Goal: Task Accomplishment & Management: Use online tool/utility

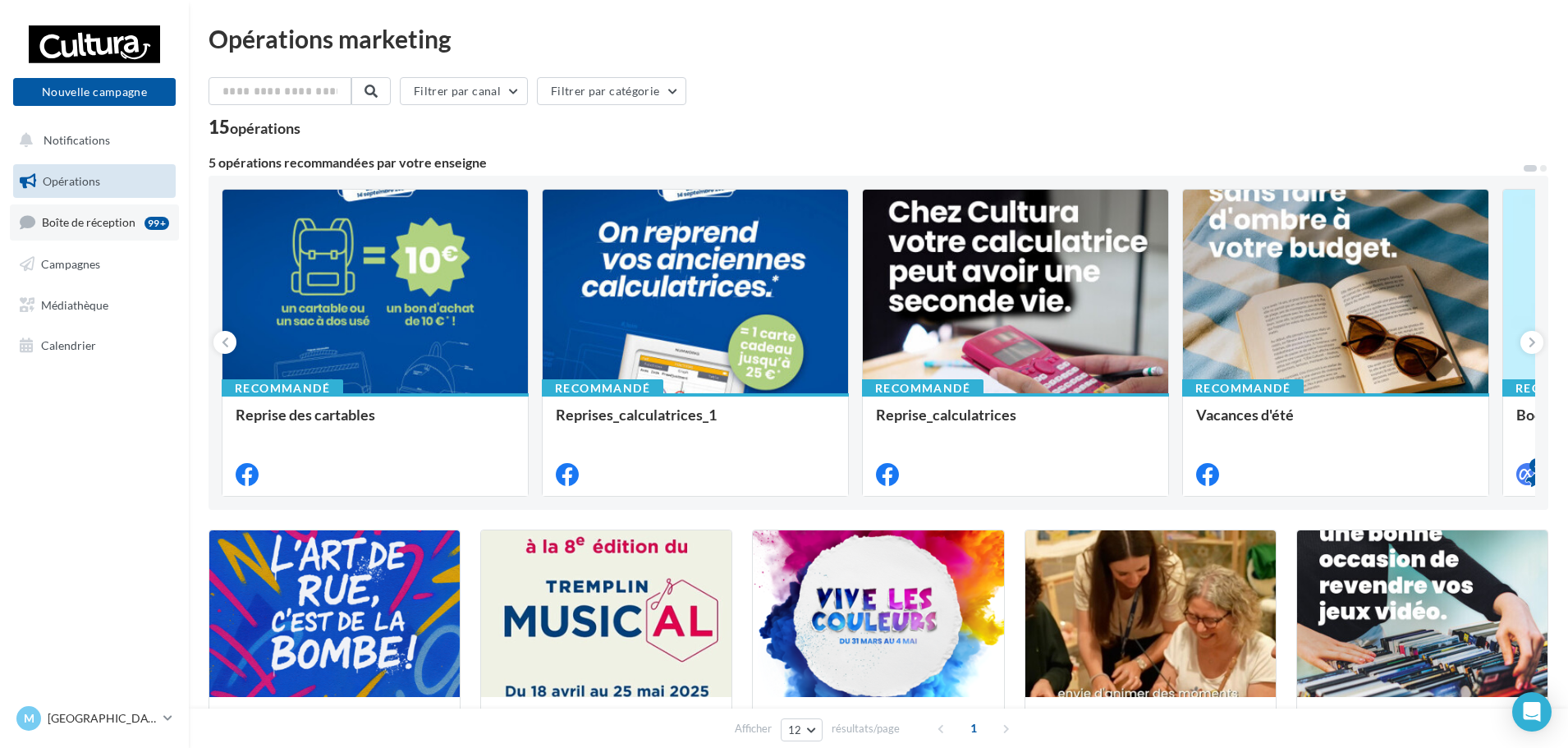
click at [62, 223] on span "Boîte de réception" at bounding box center [88, 222] width 93 height 14
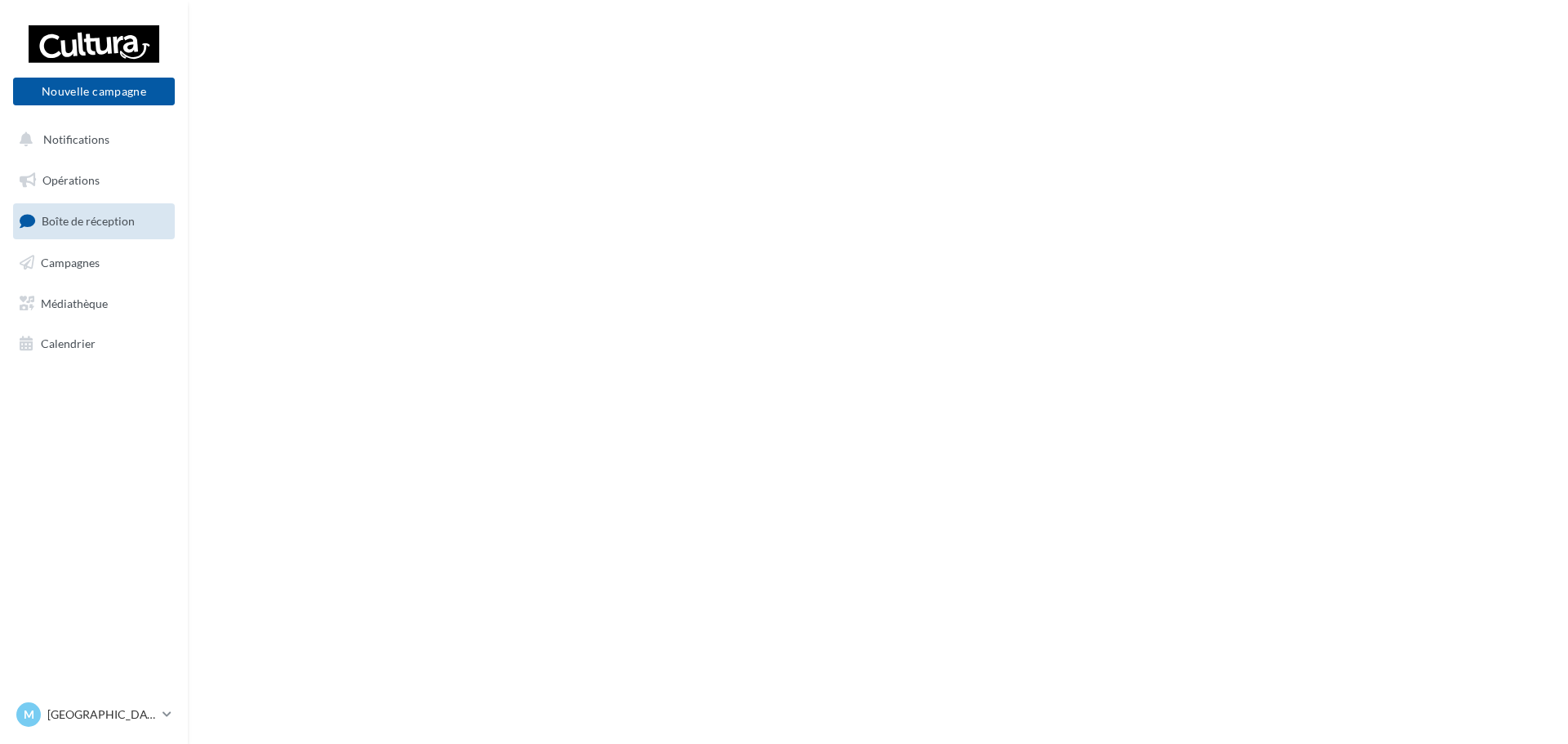
click at [82, 251] on link "Campagnes" at bounding box center [94, 262] width 168 height 34
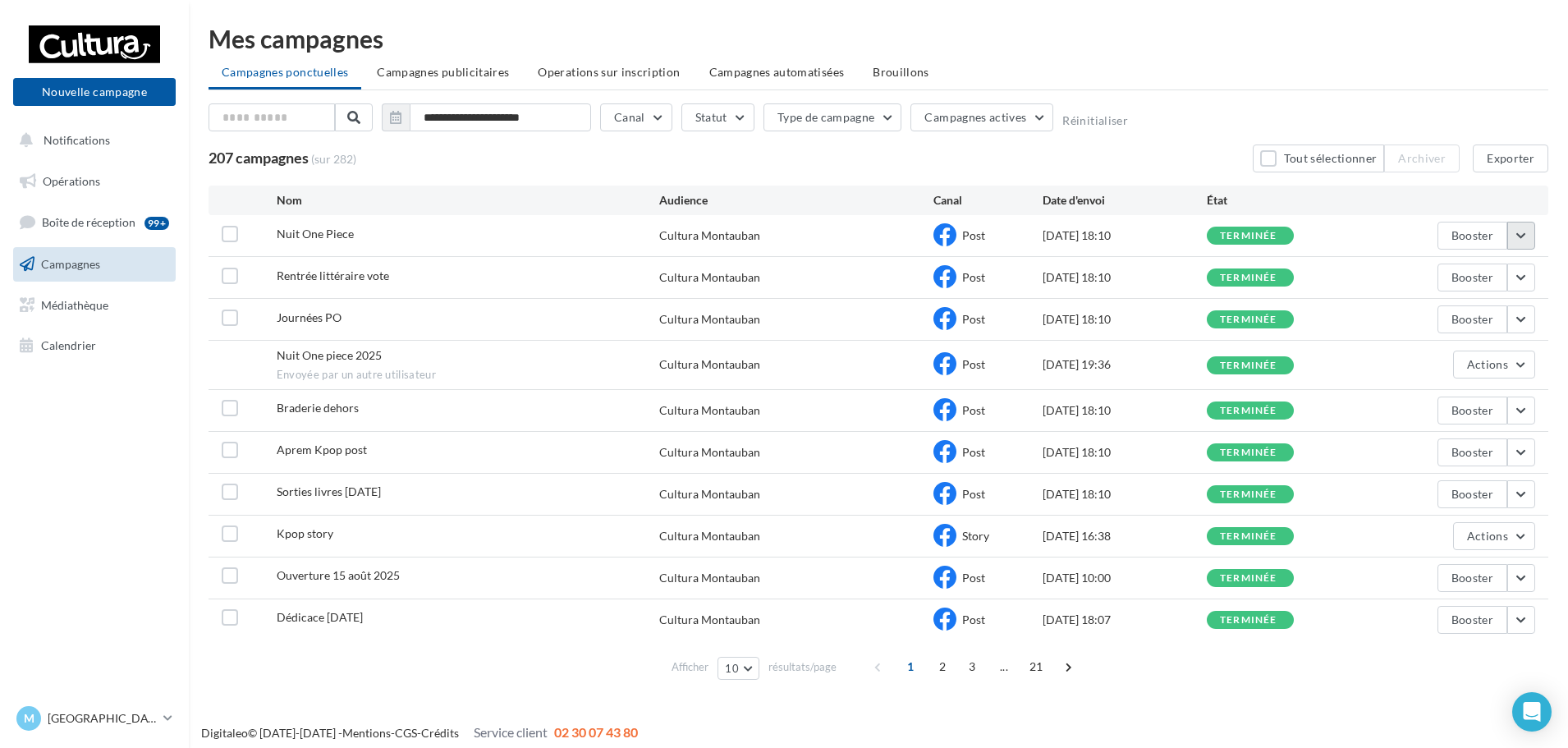
click at [1526, 239] on button "button" at bounding box center [1521, 236] width 28 height 28
click at [1476, 265] on button "Voir les résultats" at bounding box center [1453, 274] width 165 height 43
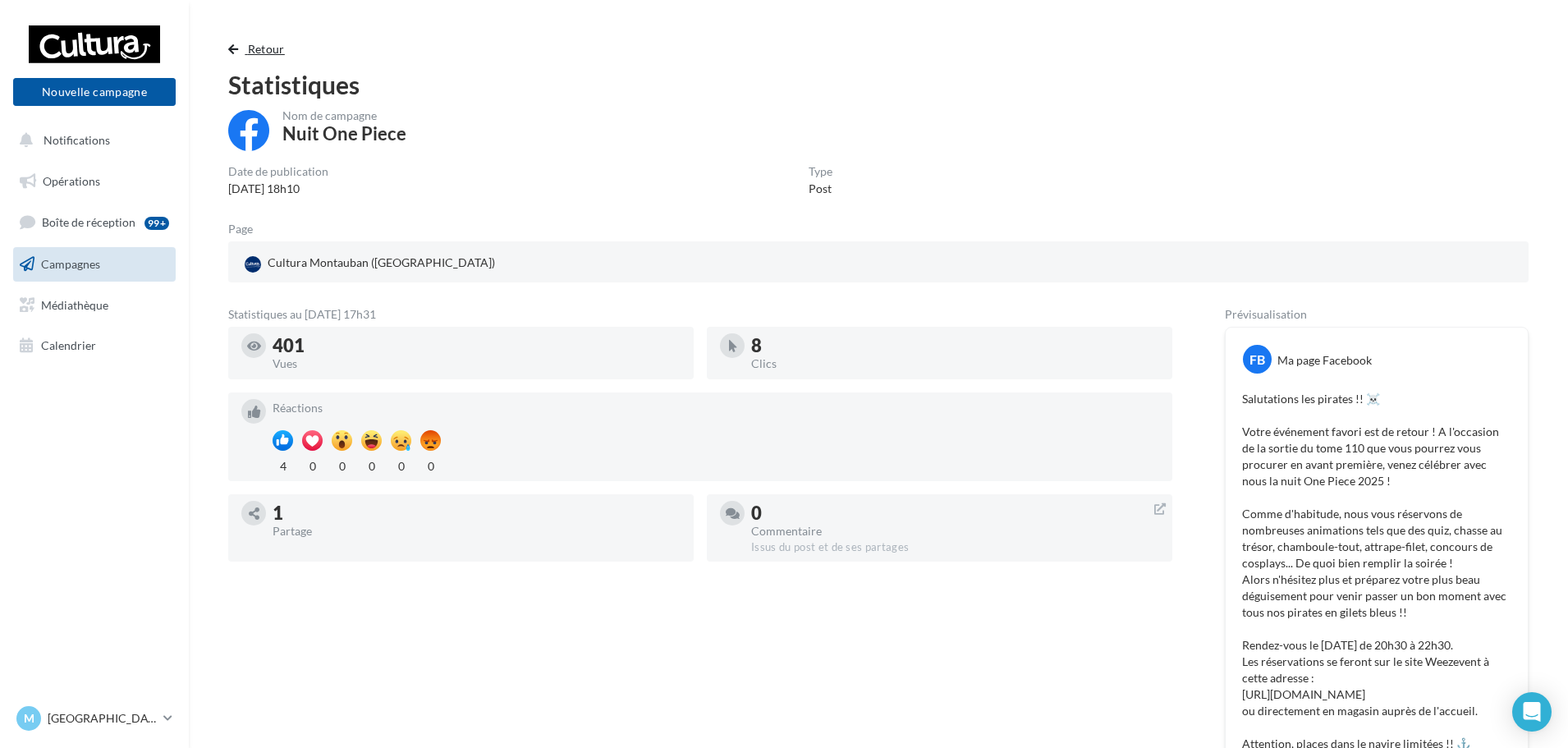
click at [263, 54] on span "Retour" at bounding box center [266, 48] width 37 height 14
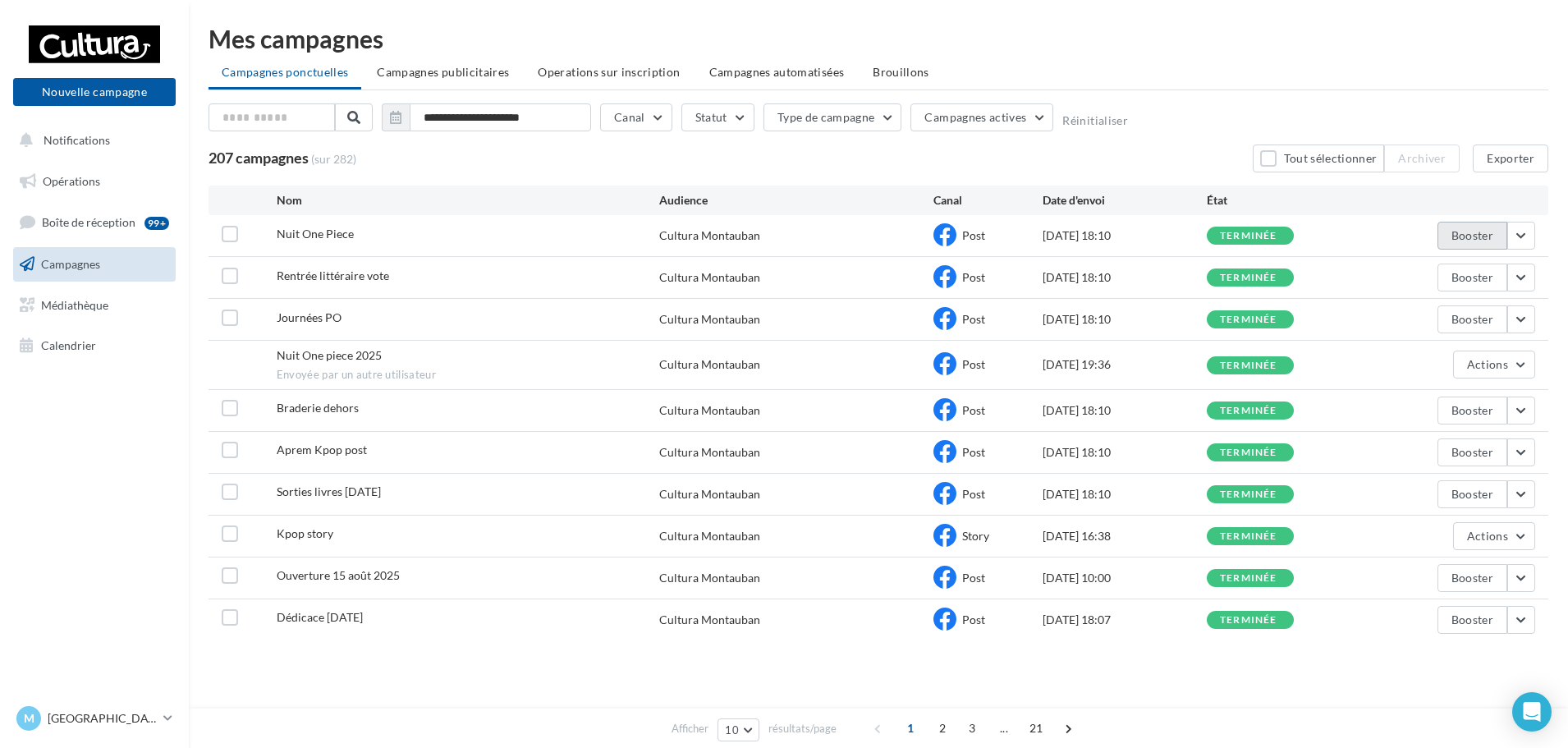
click at [1483, 242] on button "Booster" at bounding box center [1472, 236] width 69 height 28
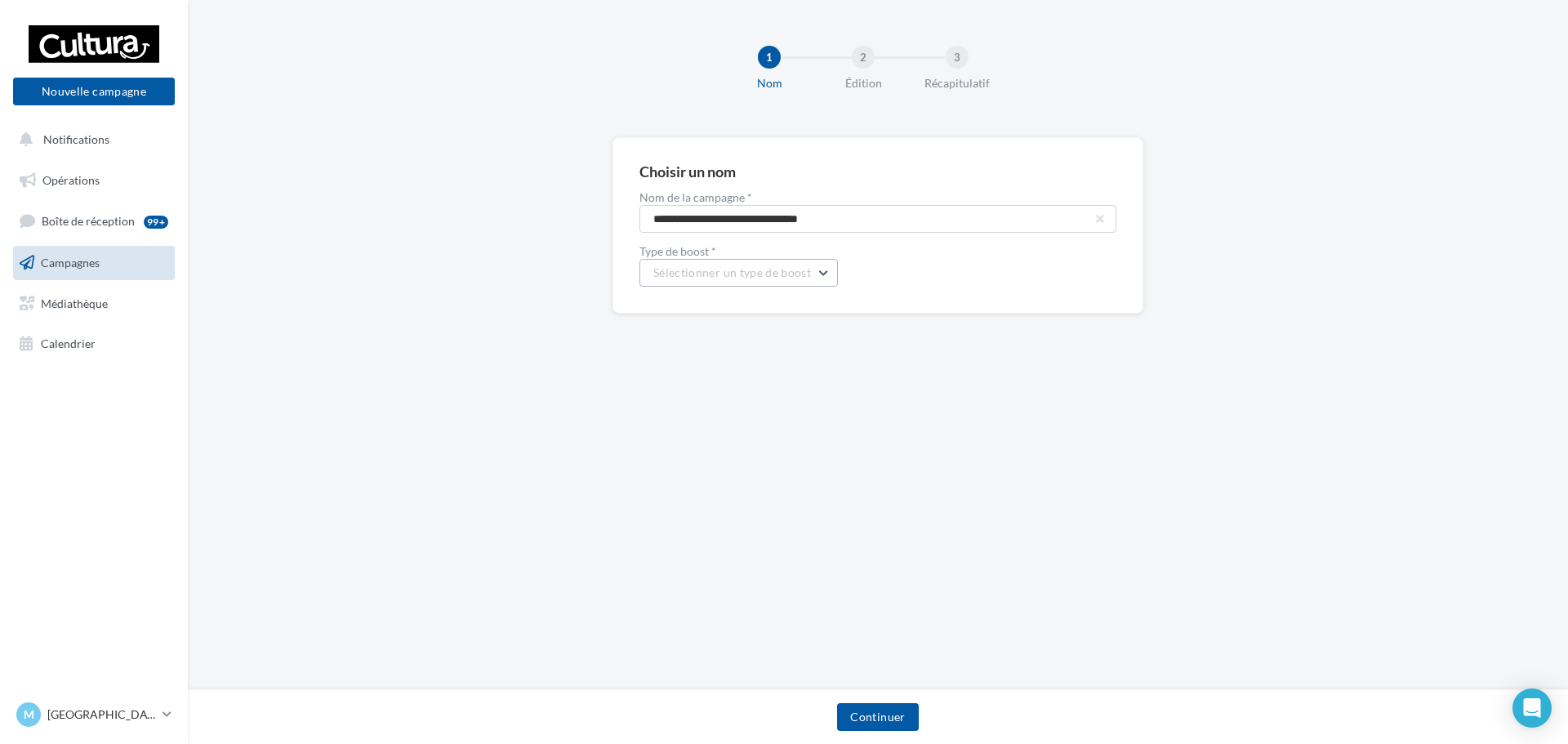
click at [774, 276] on span "Sélectionner un type de boost" at bounding box center [731, 272] width 157 height 14
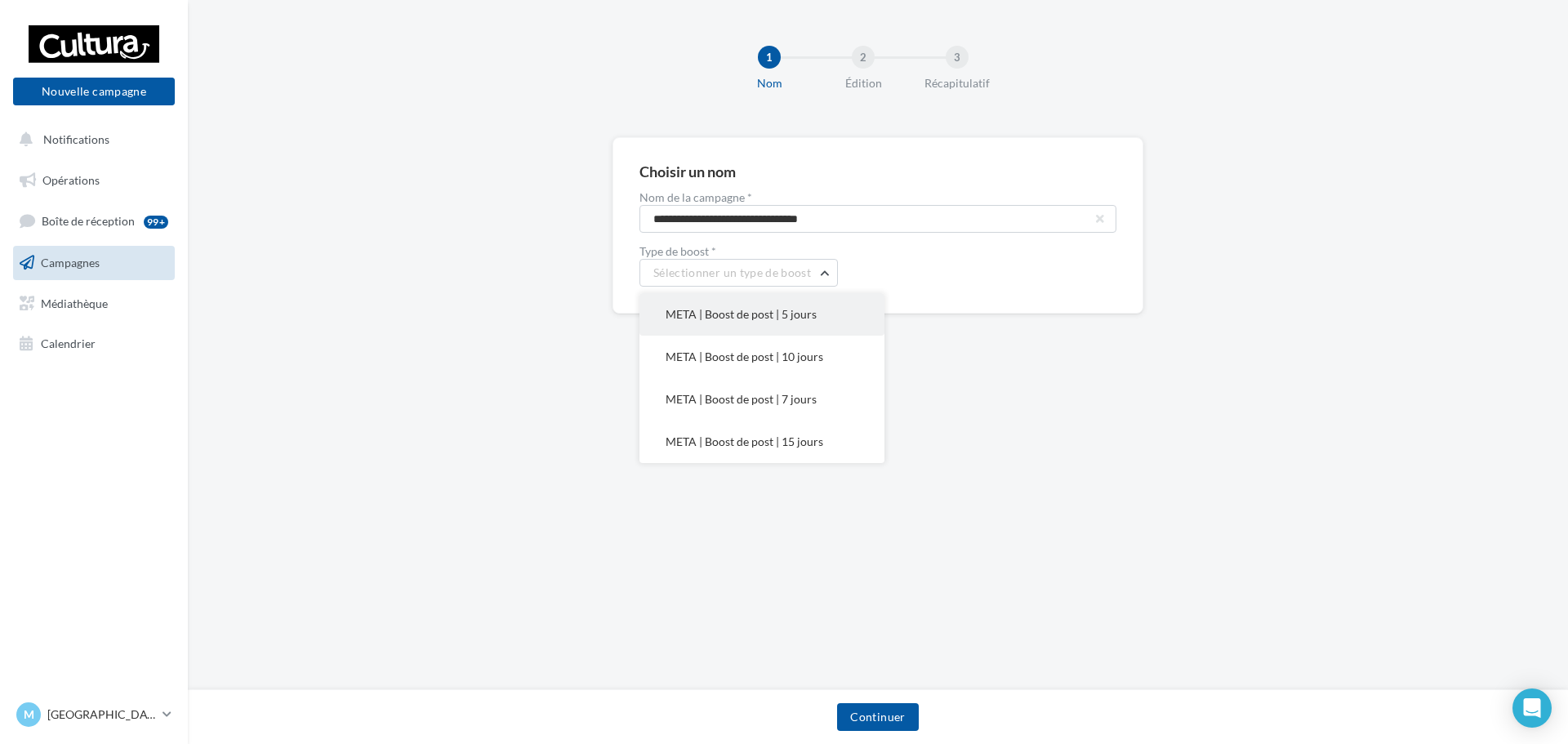
click at [765, 314] on span "META | Boost de post | 5 jours" at bounding box center [741, 314] width 151 height 14
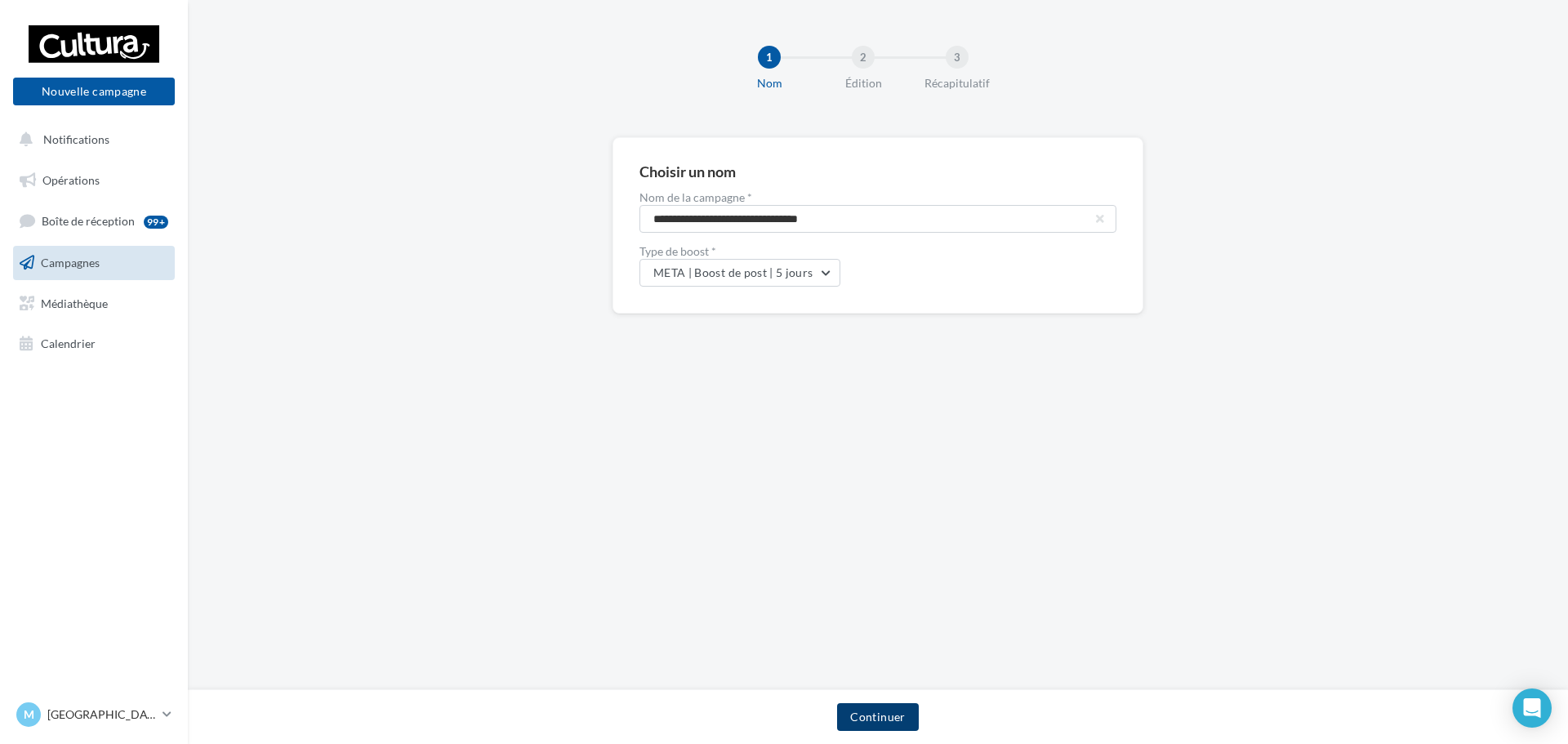
click at [863, 723] on button "Continuer" at bounding box center [877, 716] width 81 height 28
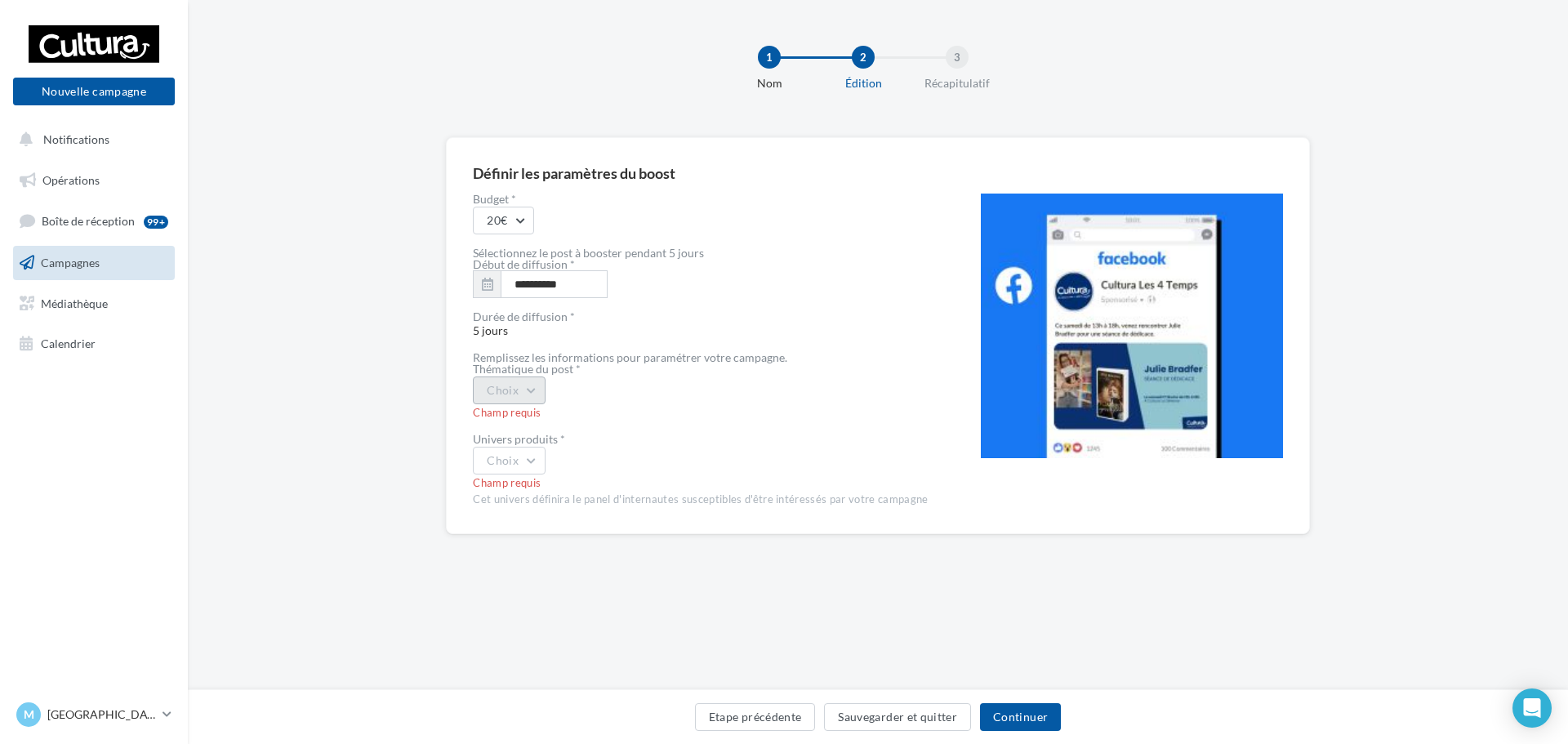
click at [532, 395] on button "Choix" at bounding box center [509, 390] width 73 height 28
click at [575, 516] on div "Journée spécifique" at bounding box center [575, 518] width 202 height 42
click at [535, 464] on div "Champ requis" at bounding box center [700, 467] width 455 height 15
click at [535, 448] on button "Choix" at bounding box center [509, 444] width 73 height 28
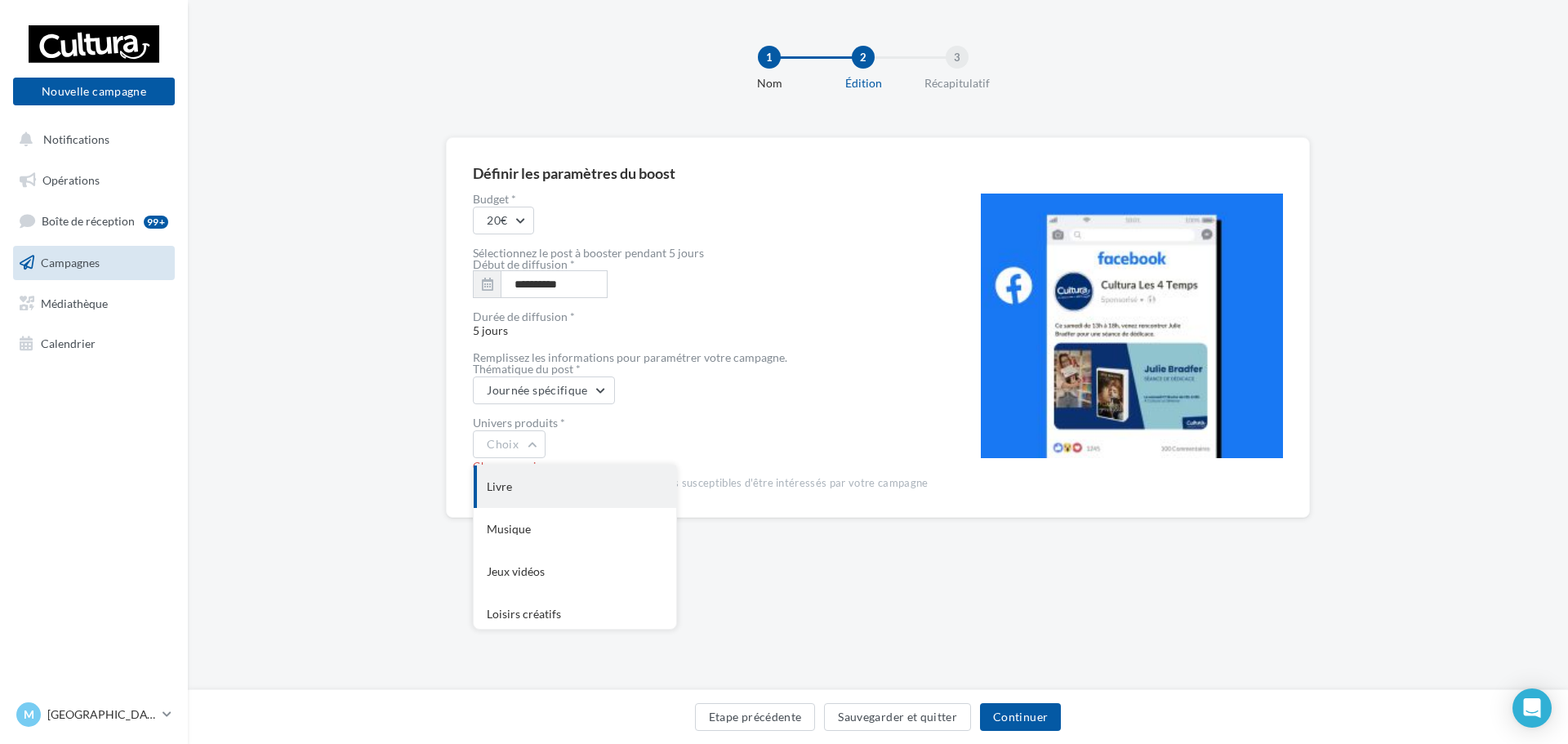
click at [526, 485] on div "Livre" at bounding box center [575, 486] width 202 height 42
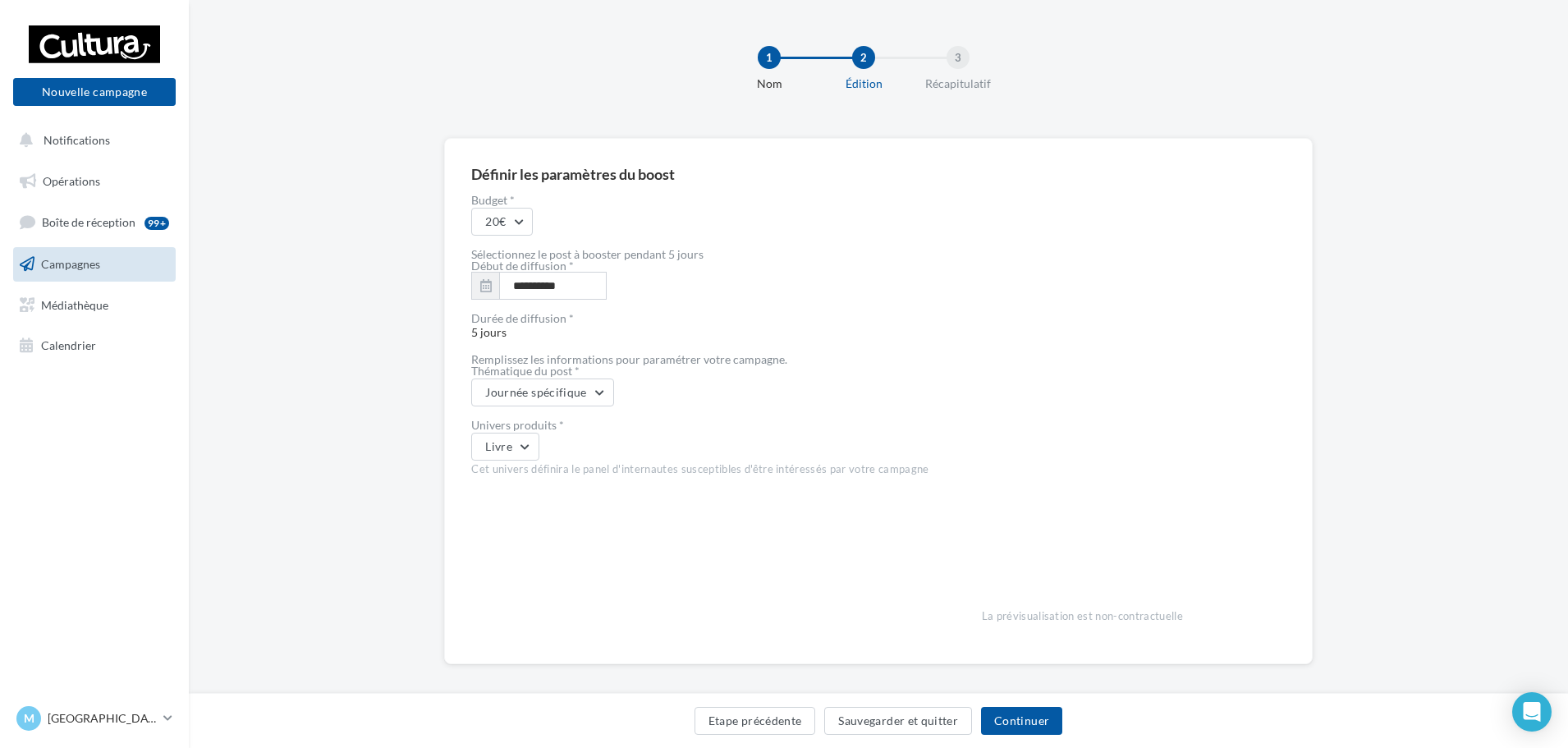
click at [508, 335] on span "Durée de diffusion * 5 jours" at bounding box center [700, 325] width 458 height 26
click at [492, 332] on span "Durée de diffusion * 5 jours" at bounding box center [700, 325] width 458 height 26
click at [524, 335] on div "Durée de diffusion * 5 jours" at bounding box center [700, 326] width 458 height 28
click at [1021, 717] on button "Continuer" at bounding box center [1022, 720] width 81 height 28
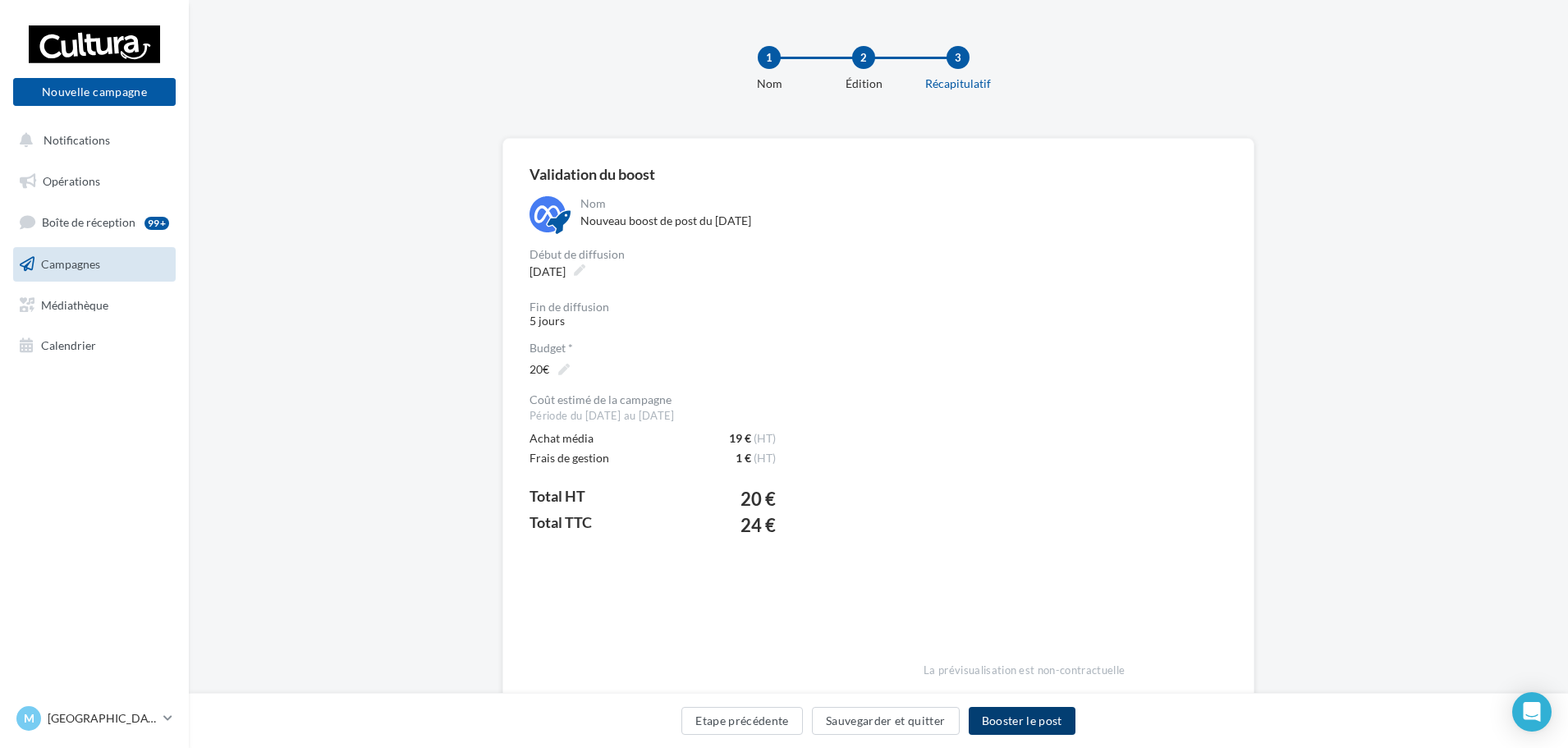
click at [1021, 717] on button "Booster le post" at bounding box center [1022, 720] width 106 height 28
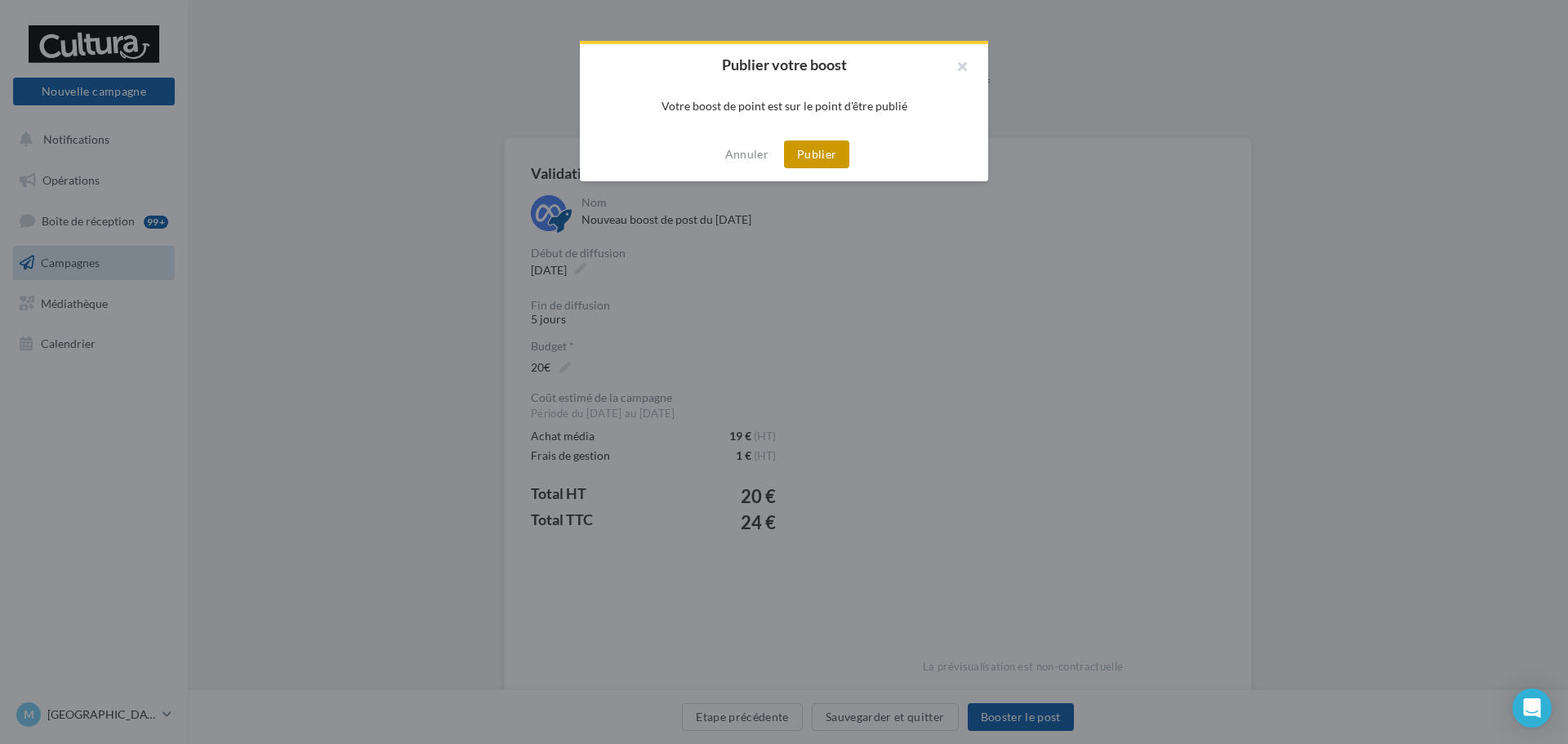
click at [814, 157] on button "Publier" at bounding box center [816, 155] width 65 height 28
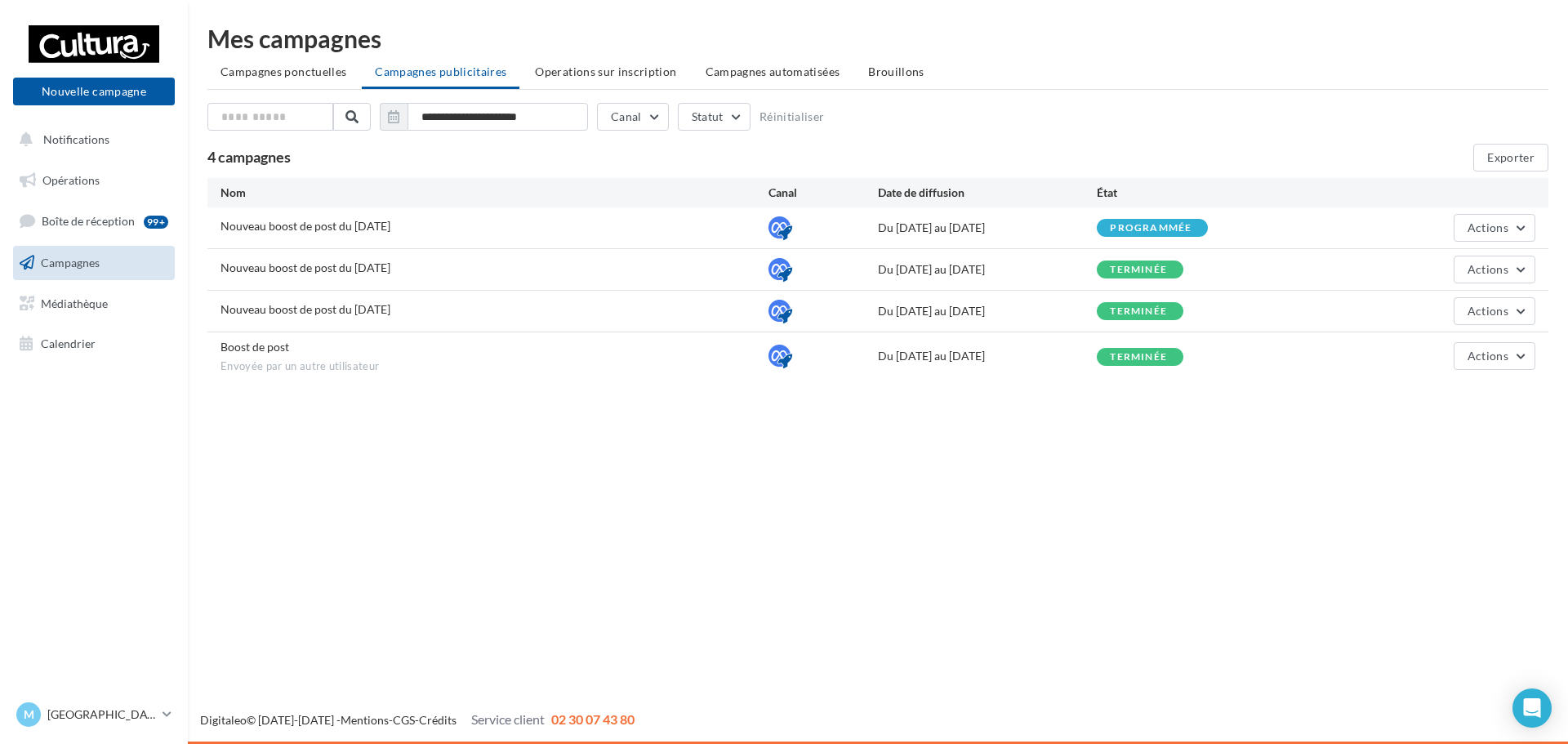
drag, startPoint x: 786, startPoint y: 531, endPoint x: 642, endPoint y: 623, distance: 170.9
click at [784, 530] on div "Nouvelle campagne Nouvelle campagne Notifications Opérations Boîte de réception…" at bounding box center [784, 372] width 1568 height 744
